Goal: Information Seeking & Learning: Find specific fact

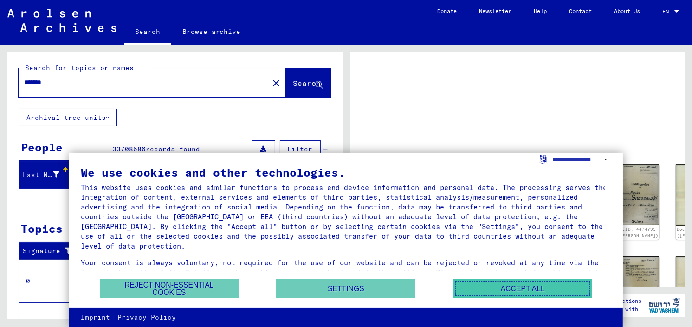
click at [502, 287] on button "Accept all" at bounding box center [522, 288] width 139 height 19
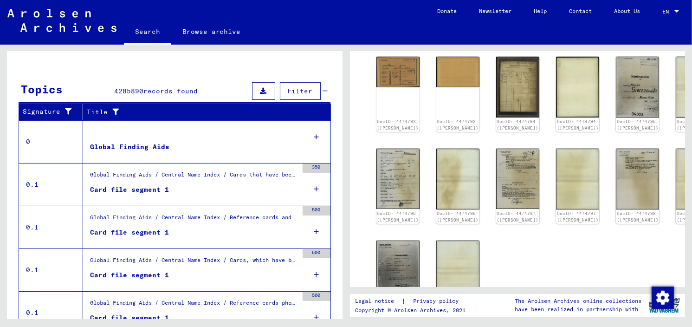
scroll to position [6, 0]
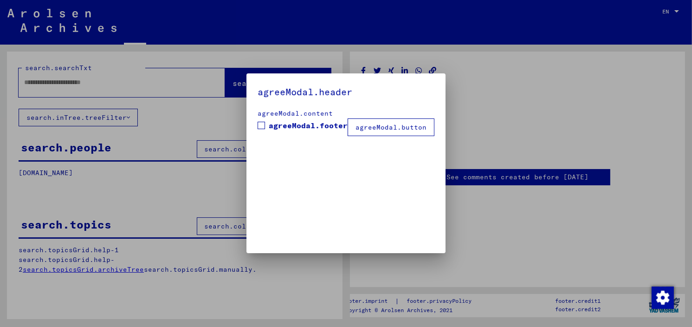
type input "*******"
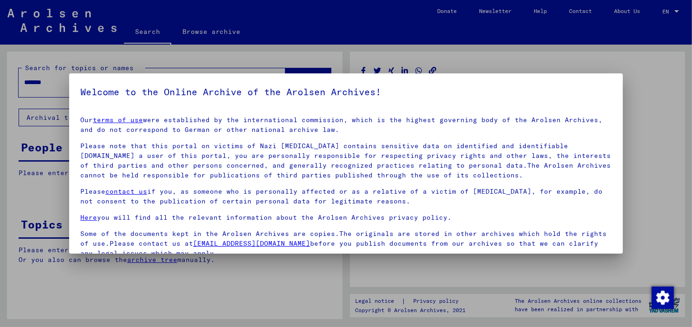
scroll to position [78, 0]
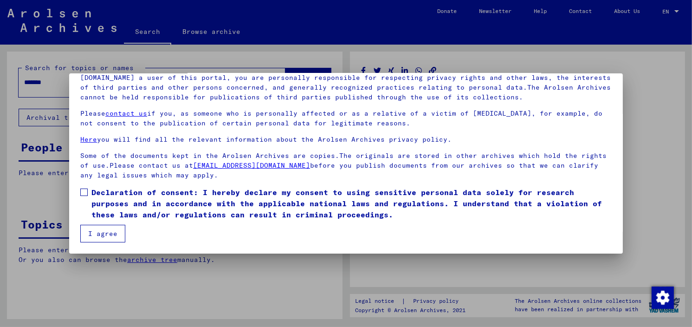
click at [96, 233] on button "I agree" at bounding box center [102, 233] width 45 height 18
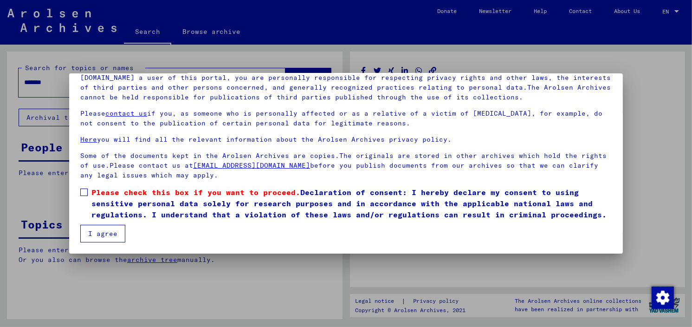
click at [108, 233] on button "I agree" at bounding box center [102, 233] width 45 height 18
click at [394, 280] on div at bounding box center [346, 163] width 692 height 327
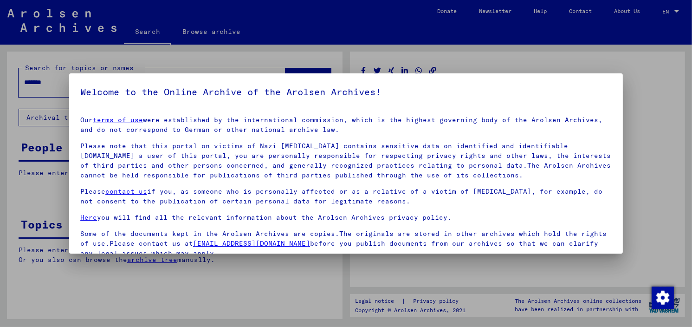
click at [682, 95] on div at bounding box center [346, 163] width 692 height 327
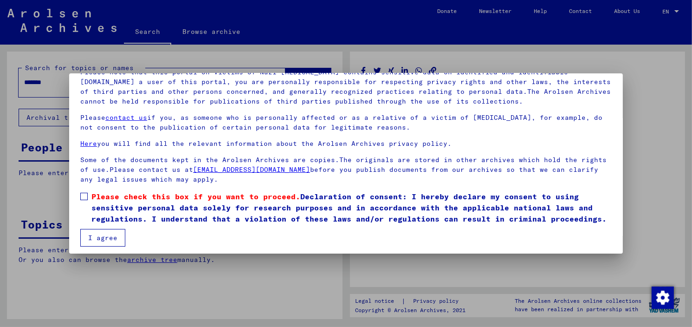
scroll to position [78, 0]
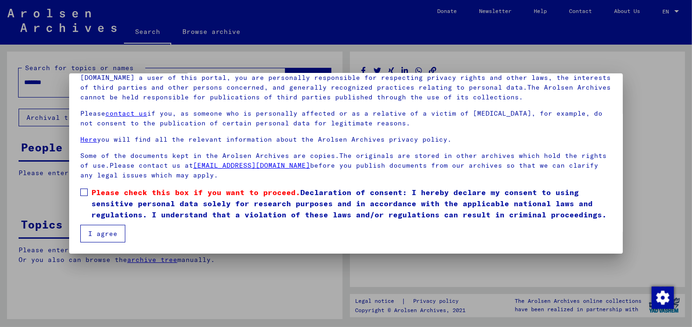
drag, startPoint x: 96, startPoint y: 232, endPoint x: 97, endPoint y: 211, distance: 20.9
click at [96, 232] on button "I agree" at bounding box center [102, 233] width 45 height 18
click at [88, 194] on label "Please check this box if you want to proceed. Declaration of consent: I hereby …" at bounding box center [345, 202] width 531 height 33
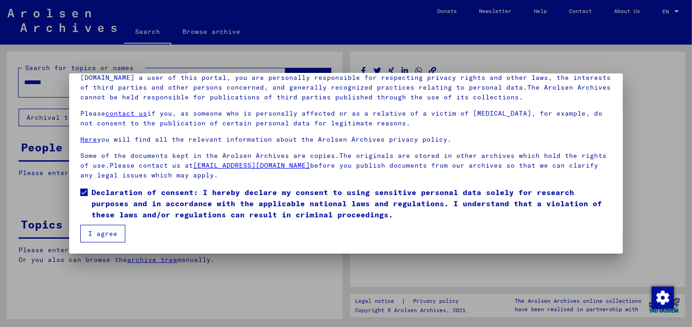
click at [93, 238] on button "I agree" at bounding box center [102, 233] width 45 height 18
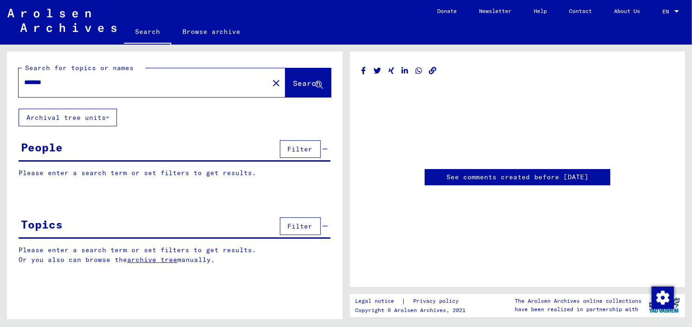
click at [382, 131] on mat-grid-list at bounding box center [517, 139] width 312 height 42
click at [297, 85] on span "Search" at bounding box center [307, 82] width 28 height 9
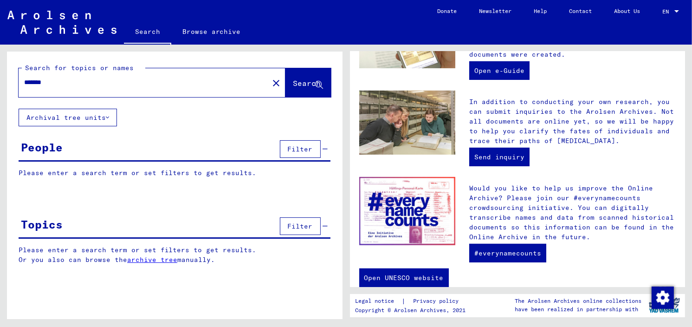
scroll to position [343, 0]
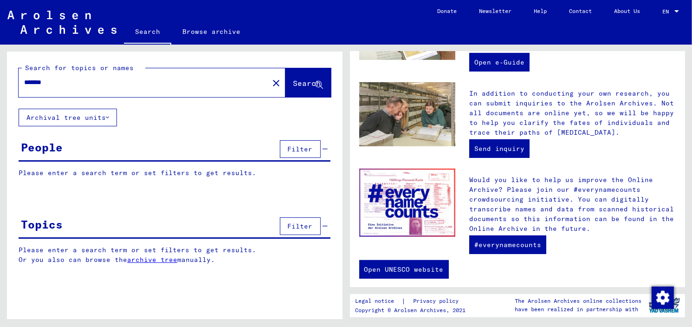
click at [67, 111] on button "Archival tree units" at bounding box center [68, 118] width 98 height 18
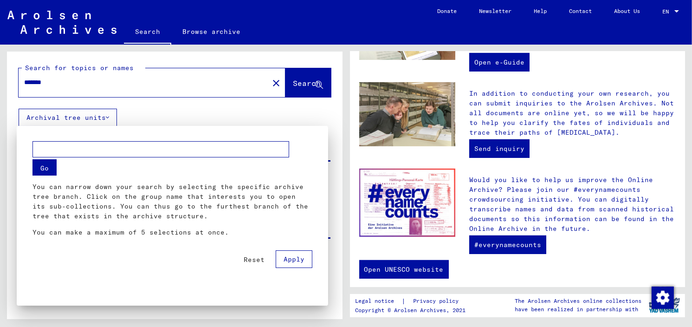
click at [315, 87] on div at bounding box center [346, 163] width 692 height 327
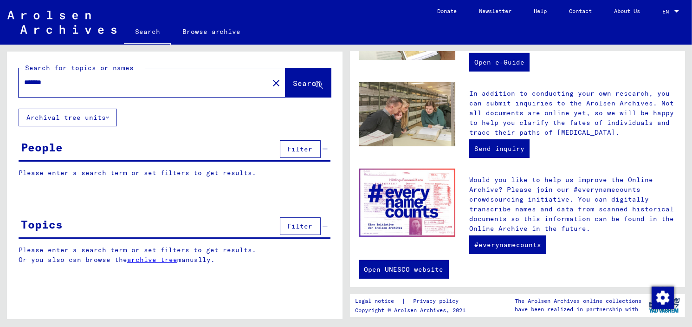
click at [315, 87] on icon at bounding box center [319, 85] width 8 height 8
click at [305, 81] on span "Search" at bounding box center [307, 82] width 28 height 9
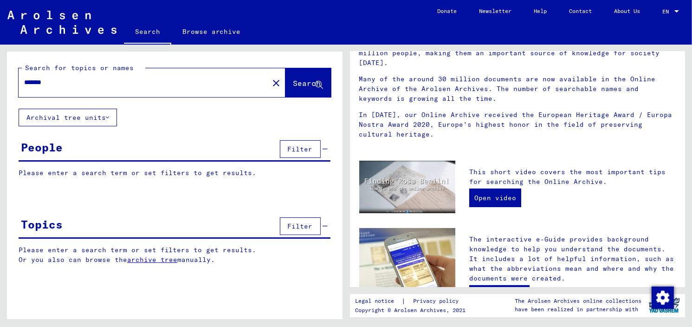
scroll to position [0, 0]
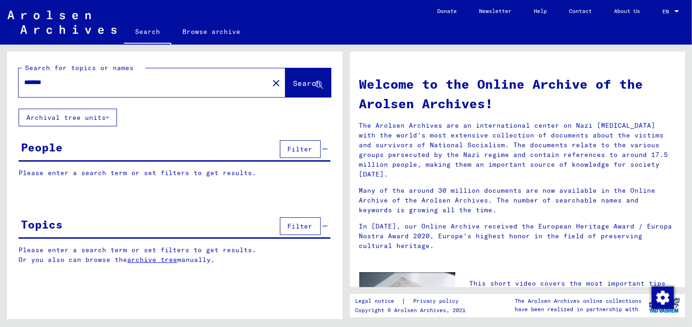
click at [310, 87] on span "Search" at bounding box center [307, 82] width 28 height 9
click at [189, 85] on input "*******" at bounding box center [140, 82] width 233 height 10
click at [304, 85] on span "Search" at bounding box center [307, 82] width 28 height 9
drag, startPoint x: 206, startPoint y: 83, endPoint x: -19, endPoint y: 89, distance: 225.5
click at [0, 89] on html "Search Browse archive Donate Newsletter Help Contact About Us Search Browse arc…" at bounding box center [346, 163] width 692 height 327
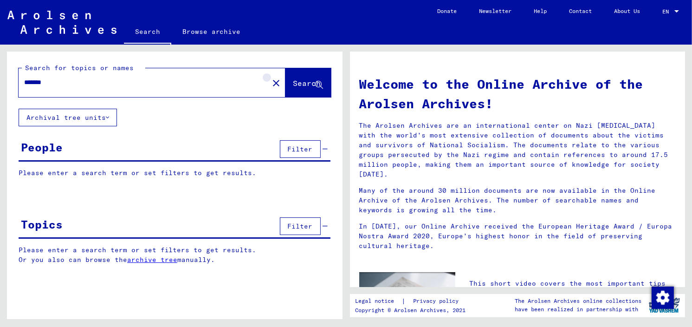
click at [270, 77] on mat-icon "close" at bounding box center [275, 82] width 11 height 11
click at [308, 80] on span "Search" at bounding box center [307, 82] width 28 height 9
click at [185, 87] on input "text" at bounding box center [140, 82] width 233 height 10
paste input "*******"
click at [304, 78] on span "Search" at bounding box center [307, 82] width 28 height 9
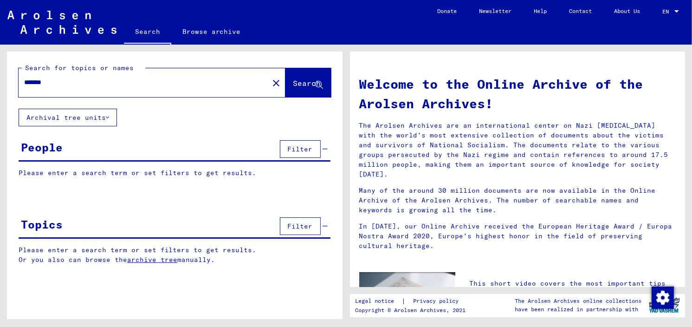
drag, startPoint x: 145, startPoint y: 67, endPoint x: 143, endPoint y: 72, distance: 5.0
click at [143, 69] on div "Search for topics or names" at bounding box center [83, 68] width 123 height 10
drag, startPoint x: 145, startPoint y: 83, endPoint x: -19, endPoint y: 109, distance: 166.8
click at [0, 109] on html "Search Browse archive Donate Newsletter Help Contact About Us Search Browse arc…" at bounding box center [346, 163] width 692 height 327
click at [79, 85] on input "**********" at bounding box center [140, 82] width 233 height 10
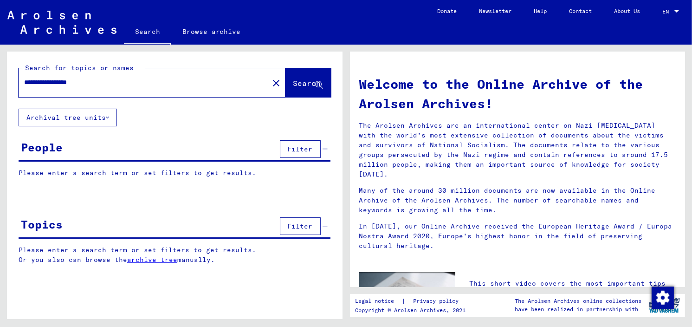
type input "**********"
click at [305, 77] on button "Search" at bounding box center [307, 82] width 45 height 29
click at [309, 142] on button "Filter" at bounding box center [300, 149] width 41 height 18
